Goal: Transaction & Acquisition: Purchase product/service

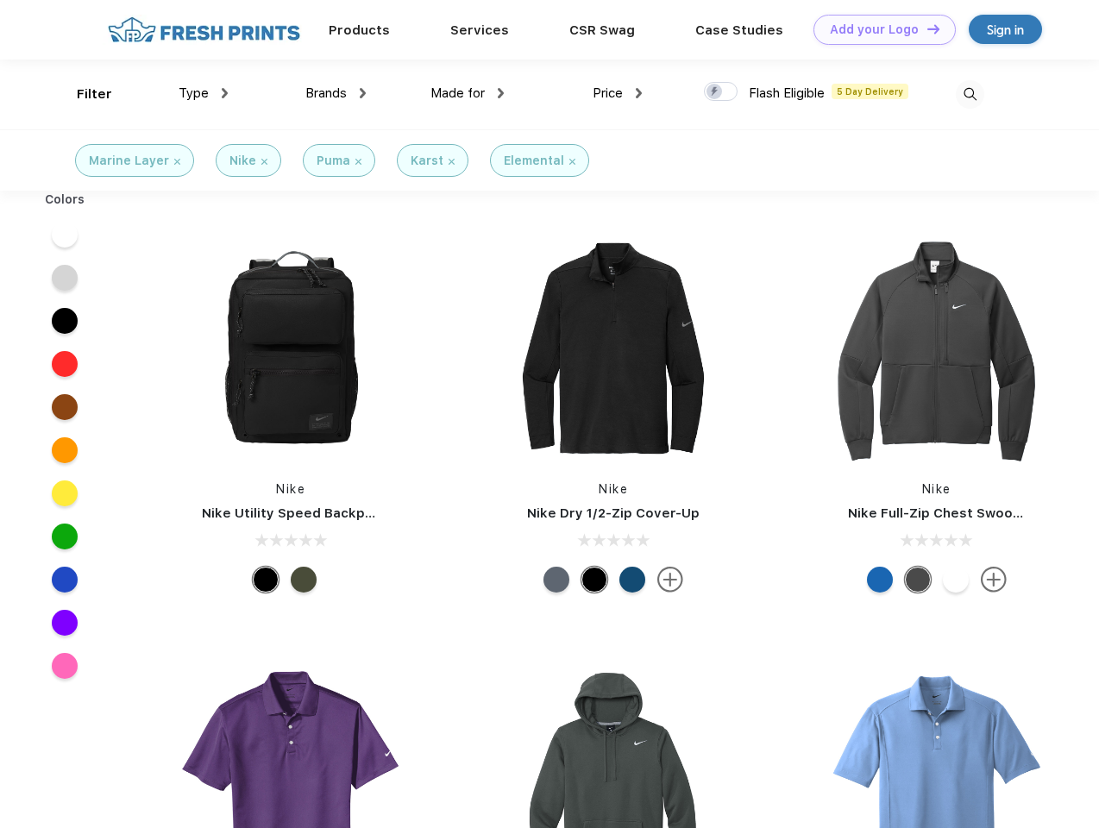
scroll to position [1, 0]
click at [878, 29] on link "Add your Logo Design Tool" at bounding box center [884, 30] width 142 height 30
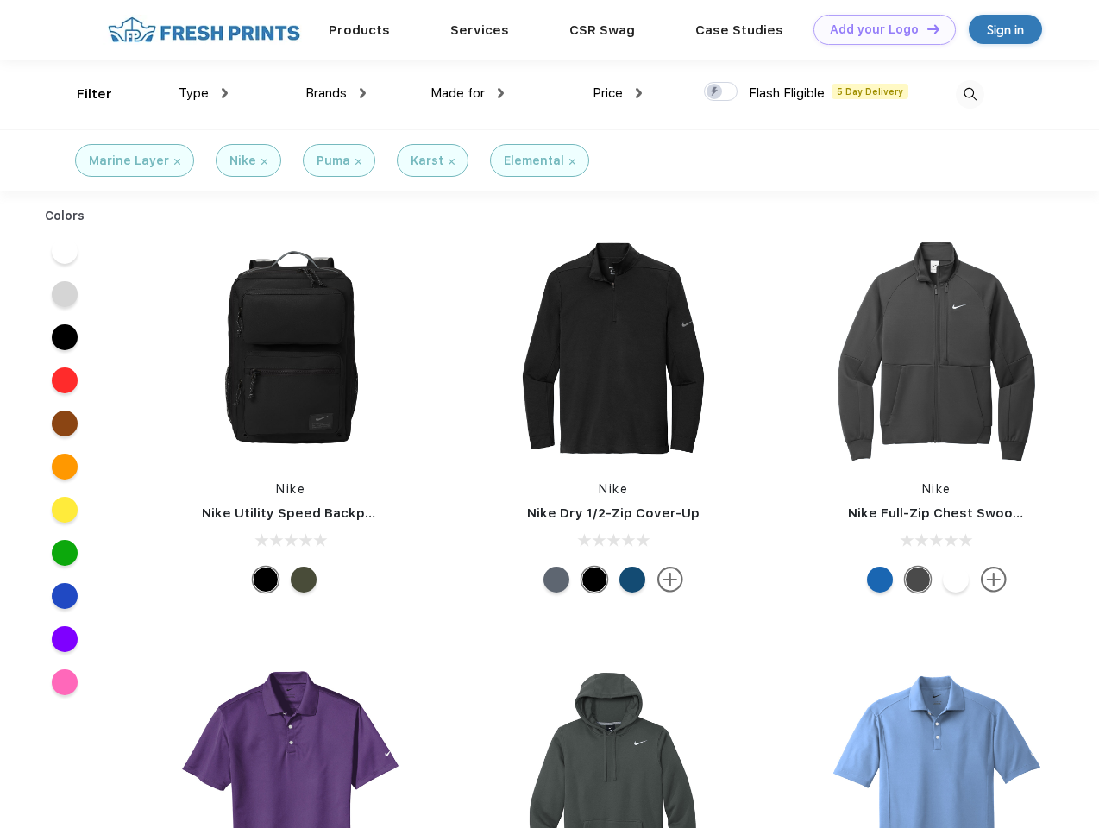
click at [0, 0] on div "Design Tool" at bounding box center [0, 0] width 0 height 0
click at [925, 28] on link "Add your Logo Design Tool" at bounding box center [884, 30] width 142 height 30
click at [83, 94] on div "Filter" at bounding box center [94, 95] width 35 height 20
click at [204, 93] on span "Type" at bounding box center [194, 93] width 30 height 16
click at [336, 93] on span "Brands" at bounding box center [325, 93] width 41 height 16
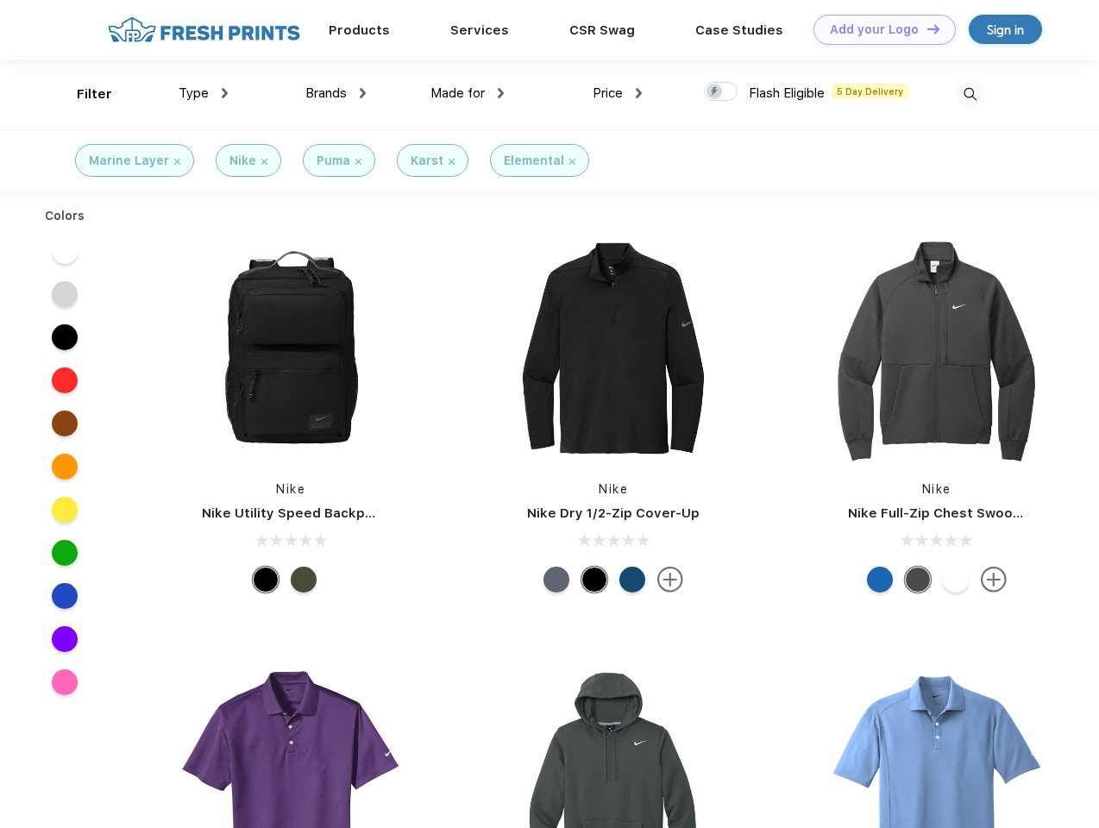
click at [467, 93] on span "Made for" at bounding box center [457, 93] width 54 height 16
click at [618, 93] on span "Price" at bounding box center [608, 93] width 30 height 16
click at [721, 92] on div at bounding box center [721, 91] width 34 height 19
click at [715, 92] on input "checkbox" at bounding box center [709, 86] width 11 height 11
click at [969, 94] on img at bounding box center [970, 94] width 28 height 28
